Goal: Task Accomplishment & Management: Use online tool/utility

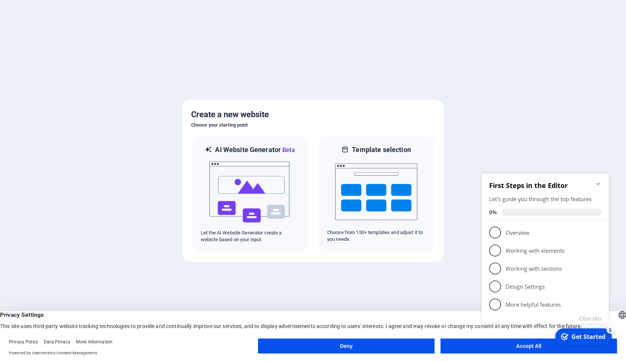
click at [525, 345] on div "checkmark Get Started 5 First Steps in the Editor Let's guide you through the t…" at bounding box center [547, 257] width 136 height 182
click at [523, 345] on div "checkmark Get Started 5 First Steps in the Editor Let's guide you through the t…" at bounding box center [547, 257] width 136 height 182
click at [489, 344] on div "checkmark Get Started 5 First Steps in the Editor Let's guide you through the t…" at bounding box center [547, 257] width 136 height 182
click at [279, 184] on img at bounding box center [250, 191] width 82 height 75
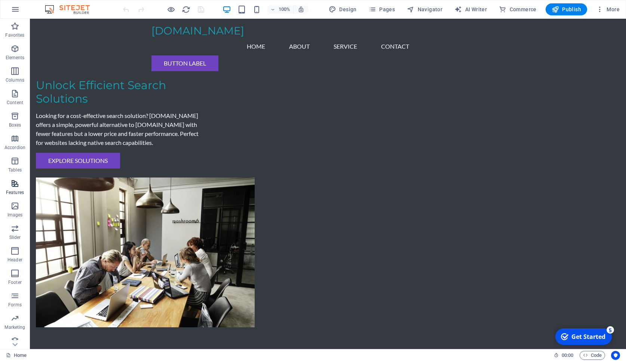
click at [15, 181] on icon "button" at bounding box center [14, 183] width 9 height 9
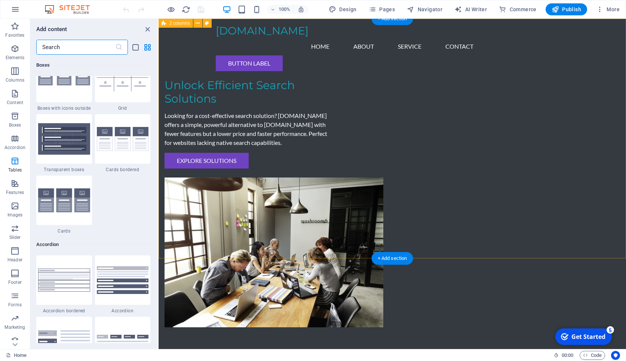
scroll to position [2208, 0]
